Goal: Navigation & Orientation: Find specific page/section

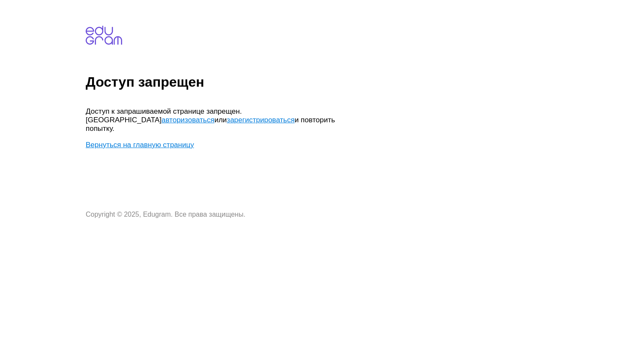
click at [158, 141] on link "Вернуться на главную страницу" at bounding box center [140, 145] width 108 height 8
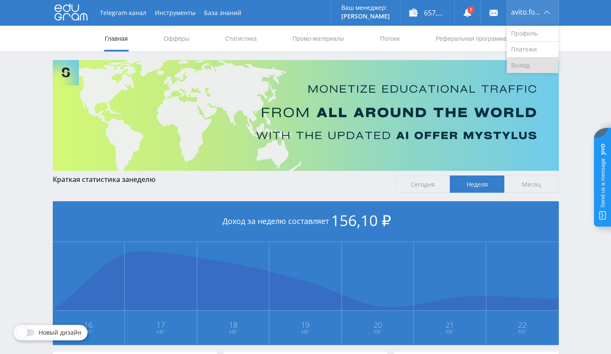
click at [525, 65] on link "Выход" at bounding box center [532, 64] width 51 height 15
